Goal: Navigation & Orientation: Find specific page/section

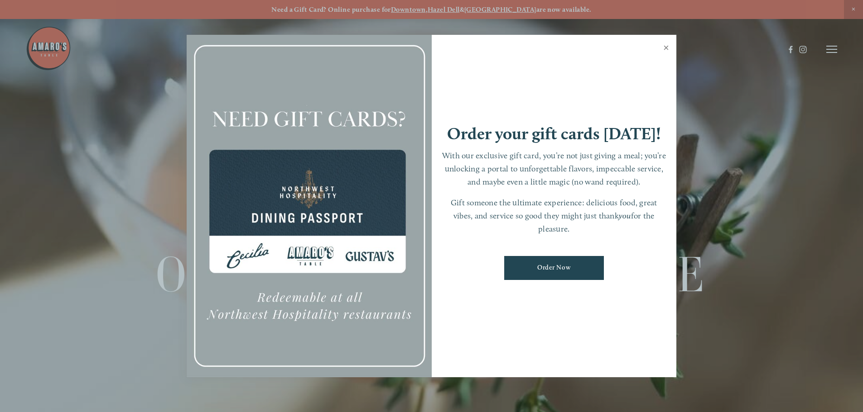
click at [668, 48] on link "Close" at bounding box center [666, 48] width 18 height 25
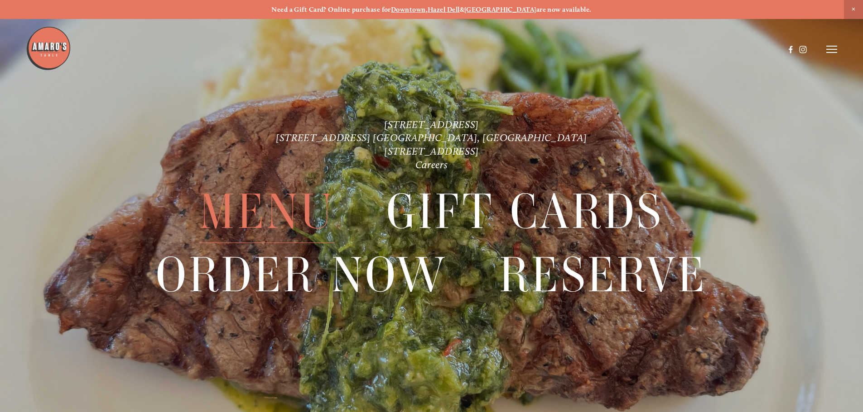
click at [254, 215] on span "Menu" at bounding box center [266, 212] width 135 height 62
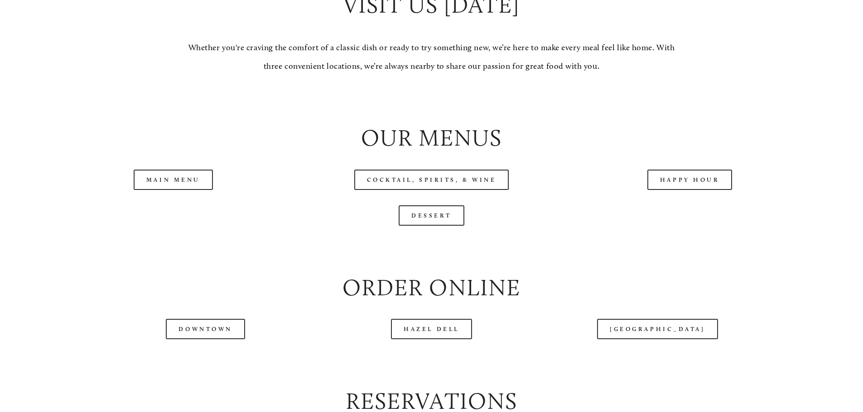
scroll to position [951, 0]
click at [192, 190] on link "Main Menu" at bounding box center [173, 179] width 79 height 20
click at [449, 225] on link "Dessert" at bounding box center [431, 215] width 66 height 20
